Goal: Navigation & Orientation: Find specific page/section

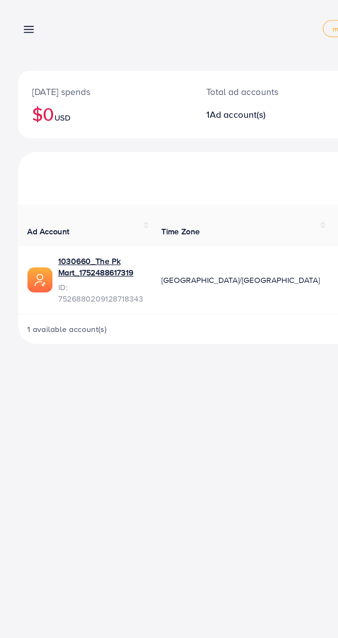
click at [14, 19] on icon at bounding box center [17, 17] width 7 height 7
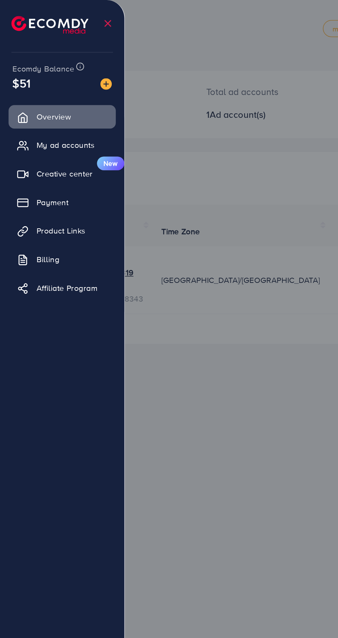
click at [24, 104] on span "Creative center" at bounding box center [39, 104] width 34 height 7
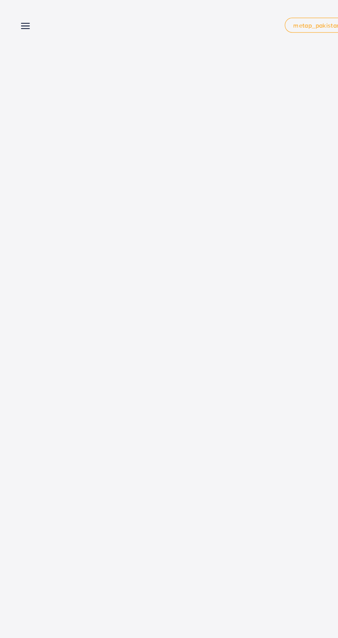
click at [17, 18] on line at bounding box center [18, 18] width 6 height 0
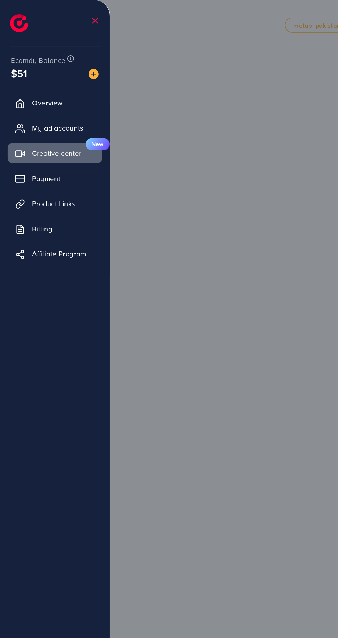
click at [167, 289] on div at bounding box center [169, 382] width 338 height 765
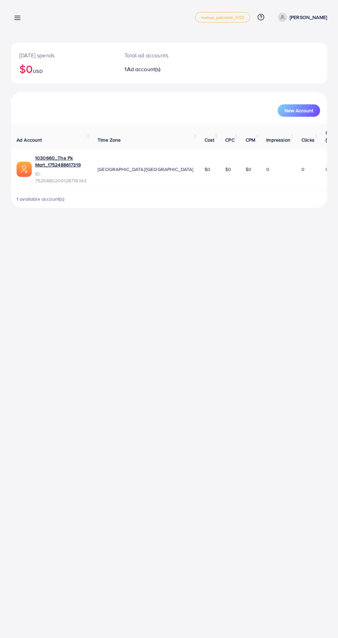
click at [17, 20] on line at bounding box center [18, 20] width 6 height 0
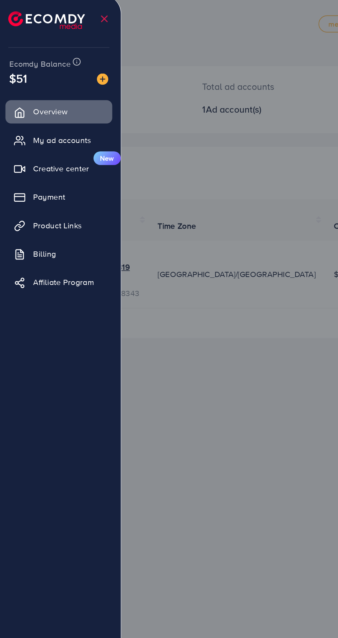
click at [31, 106] on span "Creative center" at bounding box center [39, 104] width 34 height 7
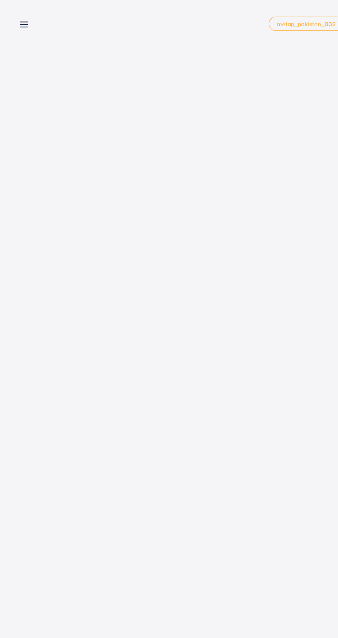
click at [17, 16] on line at bounding box center [18, 16] width 6 height 0
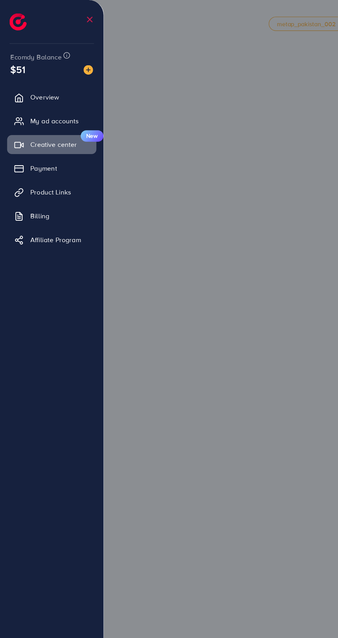
click at [23, 108] on link "Creative center New" at bounding box center [37, 105] width 65 height 14
click at [20, 120] on link "Payment" at bounding box center [37, 122] width 65 height 14
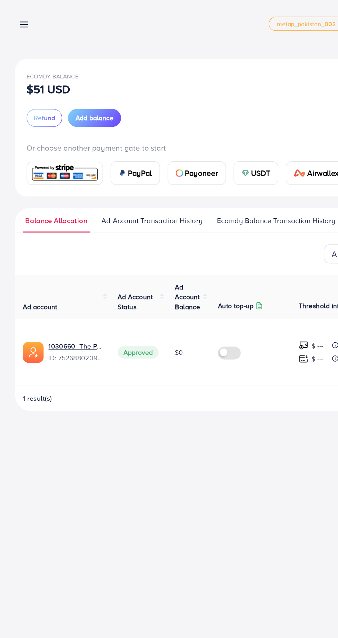
click at [13, 17] on link at bounding box center [16, 17] width 10 height 9
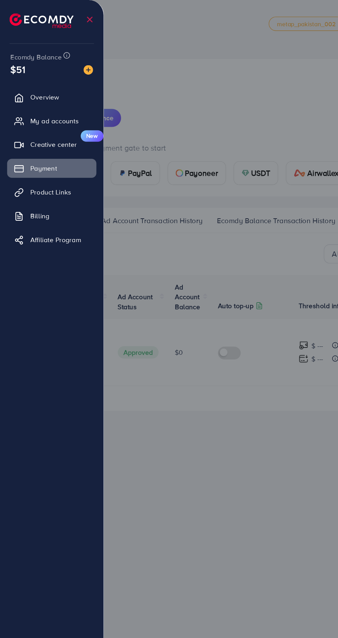
click at [21, 143] on link "Product Links" at bounding box center [37, 140] width 65 height 14
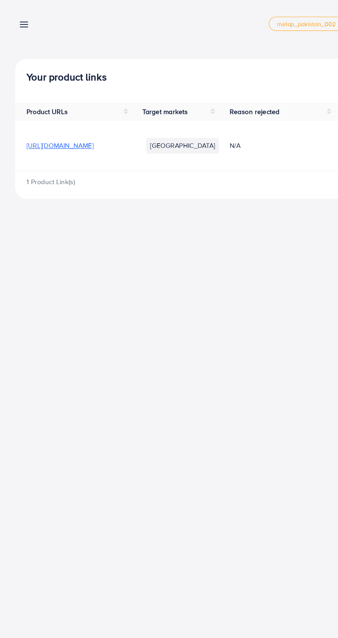
click at [17, 16] on line at bounding box center [18, 16] width 6 height 0
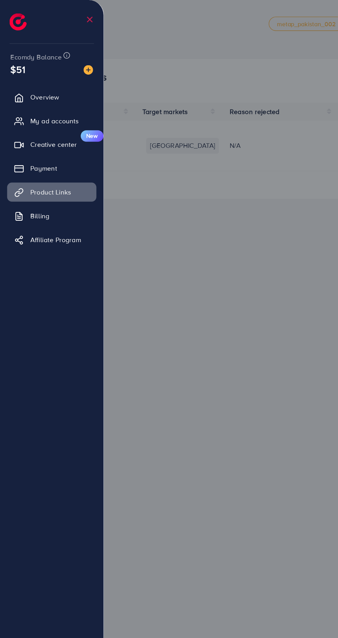
click at [142, 355] on div at bounding box center [169, 382] width 338 height 765
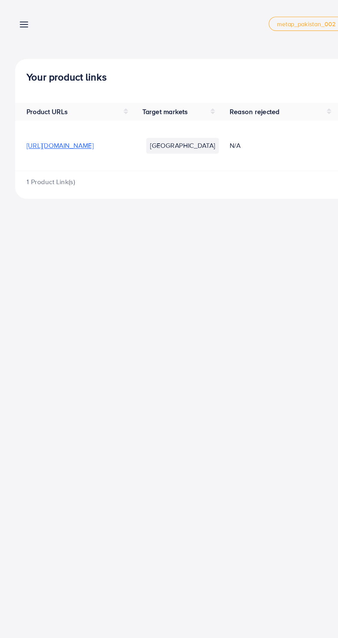
click at [17, 16] on line at bounding box center [18, 16] width 6 height 0
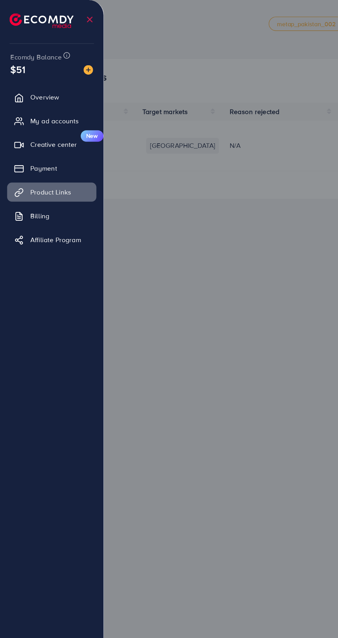
click at [8, 180] on link "Affiliate Program" at bounding box center [37, 174] width 65 height 14
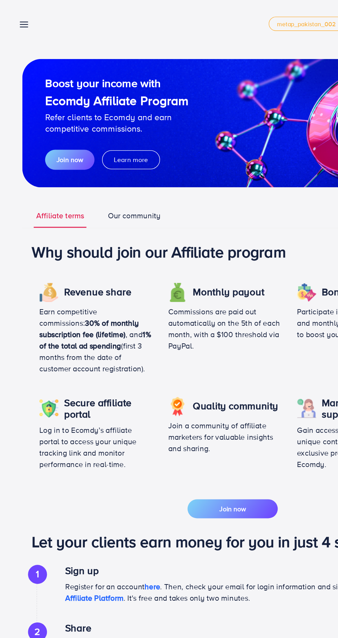
click at [16, 19] on icon at bounding box center [17, 17] width 7 height 7
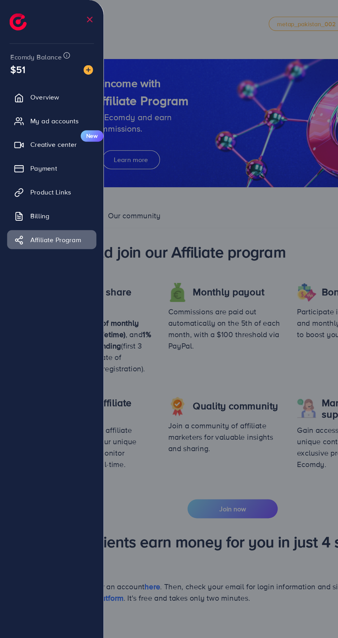
click at [19, 67] on link "Overview" at bounding box center [37, 71] width 65 height 14
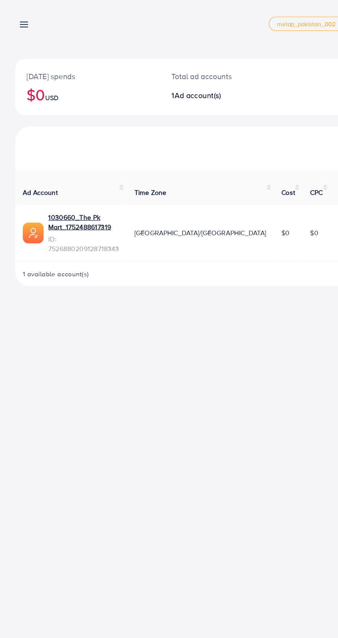
click at [17, 16] on line at bounding box center [18, 16] width 6 height 0
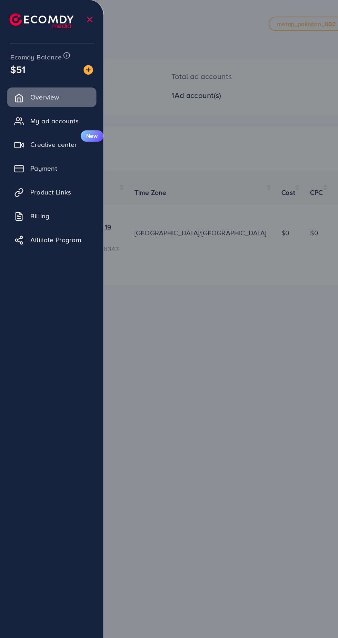
click at [14, 122] on icon at bounding box center [13, 122] width 7 height 7
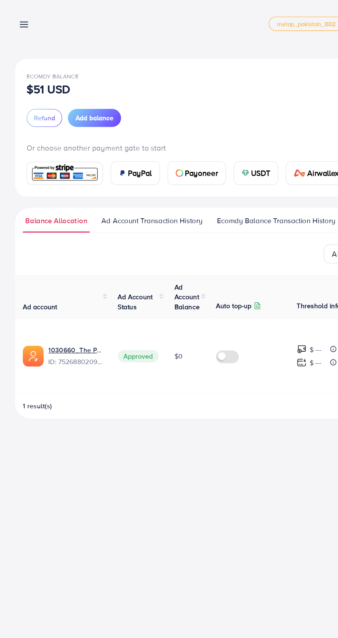
click at [14, 13] on link at bounding box center [16, 17] width 10 height 9
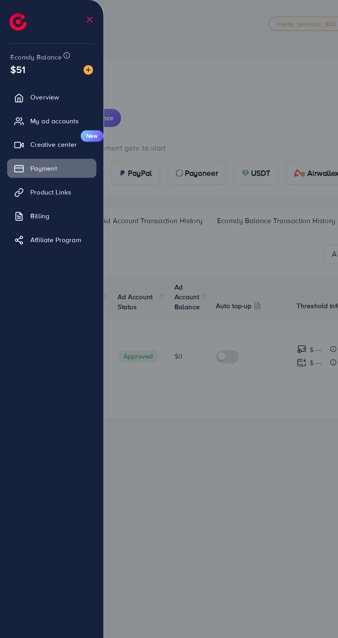
click at [23, 75] on link "Overview" at bounding box center [37, 71] width 65 height 14
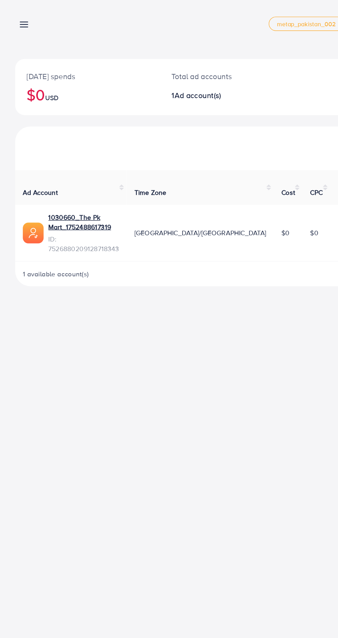
click at [17, 16] on line at bounding box center [18, 16] width 6 height 0
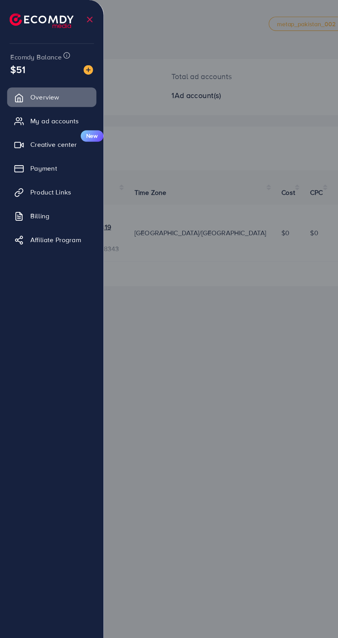
click at [25, 104] on span "Creative center" at bounding box center [39, 104] width 34 height 7
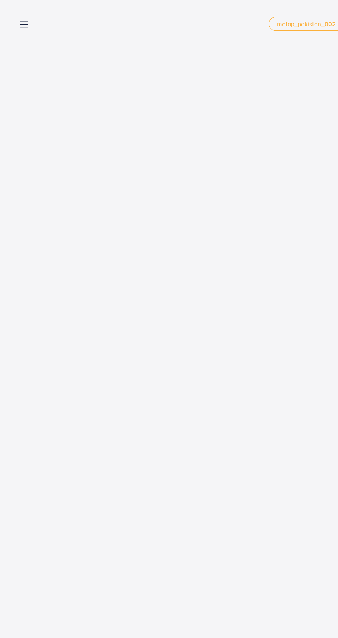
click at [17, 16] on line at bounding box center [18, 16] width 6 height 0
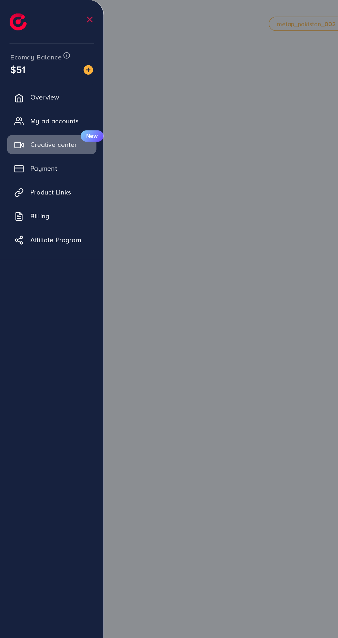
click at [146, 255] on div at bounding box center [169, 382] width 338 height 765
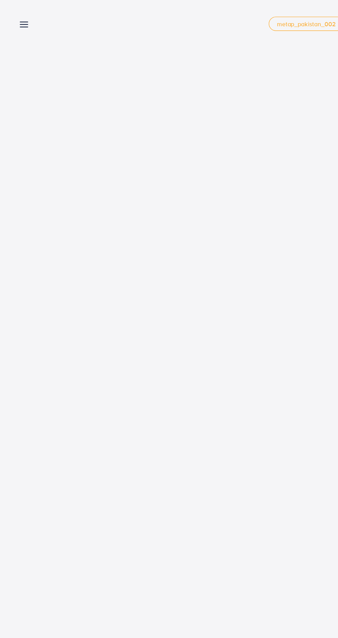
click at [17, 20] on line at bounding box center [18, 20] width 6 height 0
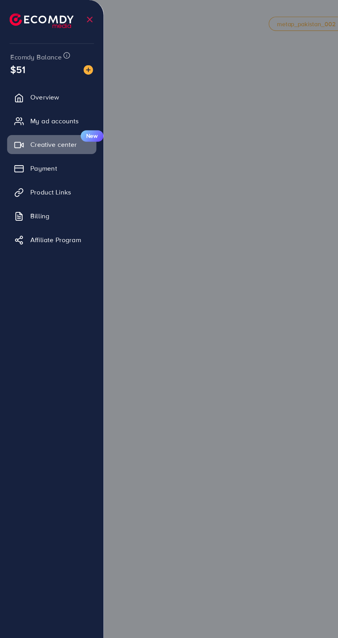
click at [41, 105] on span "Creative center" at bounding box center [39, 104] width 34 height 7
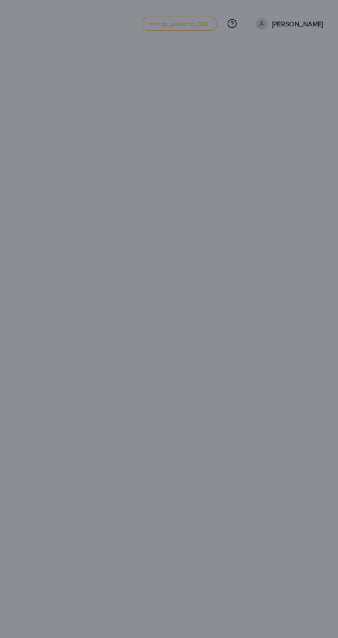
click at [303, 77] on div at bounding box center [169, 382] width 338 height 765
